Goal: Transaction & Acquisition: Purchase product/service

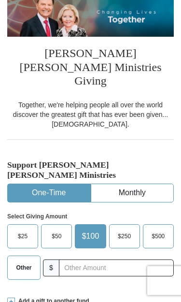
scroll to position [119, 0]
click at [23, 260] on span "Other" at bounding box center [23, 267] width 15 height 14
click at [0, 0] on input "Other" at bounding box center [0, 0] width 0 height 0
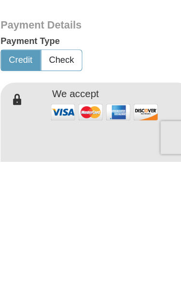
scroll to position [294, 0]
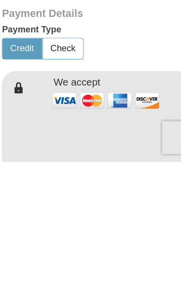
type input "10.00"
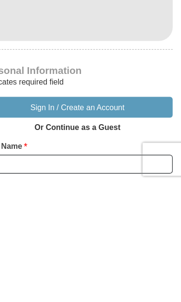
scroll to position [460, 0]
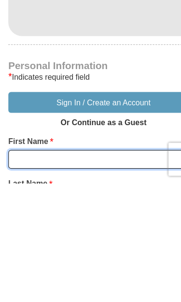
click at [48, 272] on input "First Name *" at bounding box center [90, 280] width 167 height 16
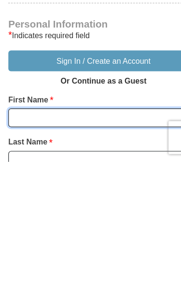
type input "Deothea"
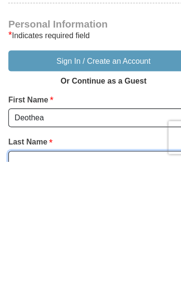
type input "[PERSON_NAME]"
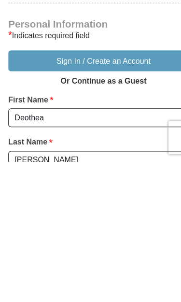
scroll to position [638, 0]
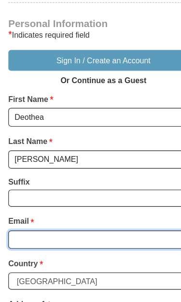
click at [103, 201] on input "Email *" at bounding box center [90, 209] width 167 height 16
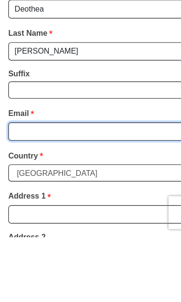
type input "[EMAIL_ADDRESS][DOMAIN_NAME]"
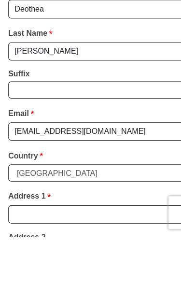
scroll to position [732, 0]
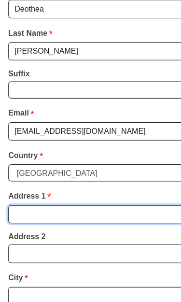
click at [118, 179] on input "Address 1 *" at bounding box center [90, 187] width 167 height 16
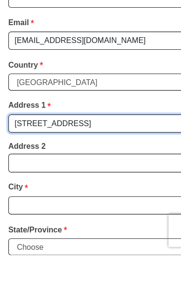
type input "[STREET_ADDRESS]"
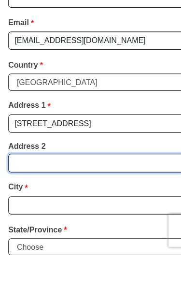
click at [19, 213] on input "Address 2" at bounding box center [90, 221] width 167 height 16
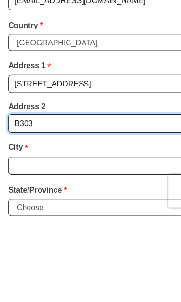
type input "B303"
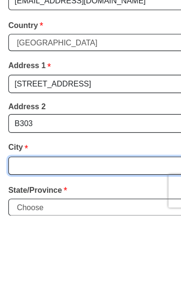
click at [50, 251] on input "City *" at bounding box center [90, 259] width 167 height 16
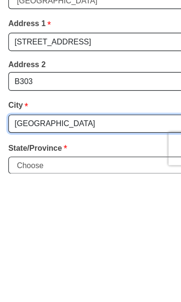
type input "[GEOGRAPHIC_DATA]"
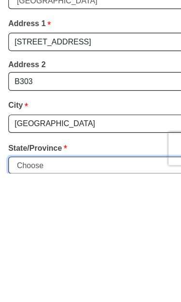
click at [84, 287] on select "Choose [US_STATE] [US_STATE] [US_STATE] [US_STATE] [US_STATE] Armed Forces Amer…" at bounding box center [90, 294] width 167 height 15
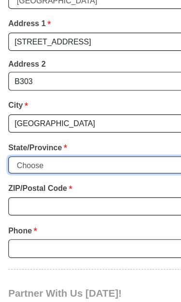
select select "CA"
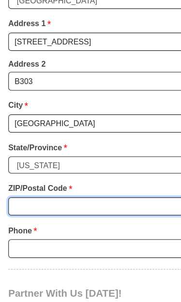
click at [44, 172] on input "ZIP/Postal Code *" at bounding box center [90, 180] width 167 height 16
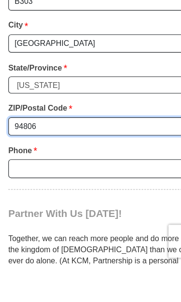
type input "94806"
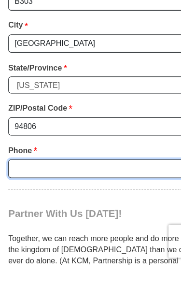
click at [117, 209] on input "Phone * *" at bounding box center [90, 217] width 167 height 16
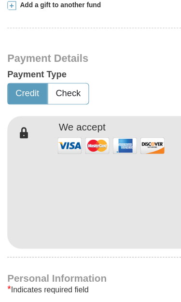
scroll to position [398, 0]
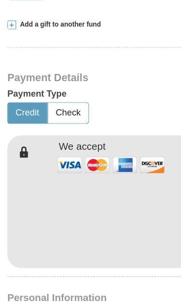
type input "5108097190"
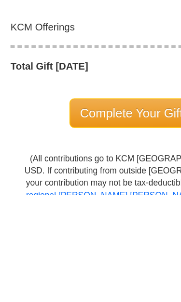
scroll to position [1099, 0]
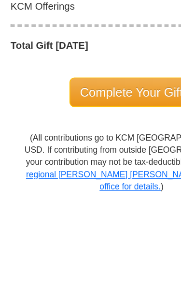
click at [92, 221] on span "Complete Your Gift" at bounding box center [90, 231] width 85 height 20
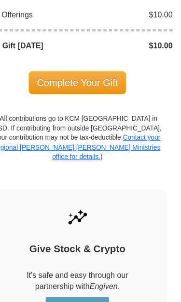
scroll to position [1238, 0]
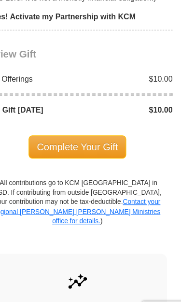
click at [83, 121] on span "Complete Your Gift" at bounding box center [90, 131] width 85 height 20
